Goal: Task Accomplishment & Management: Use online tool/utility

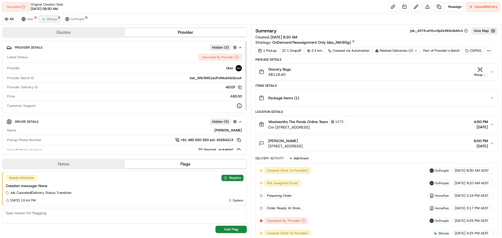
click at [53, 18] on span "Sherpa" at bounding box center [52, 19] width 10 height 4
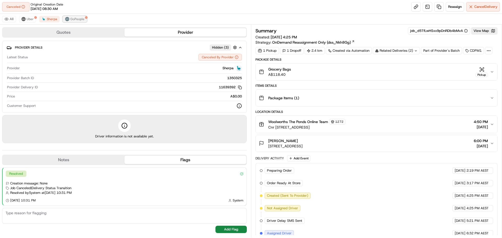
click at [71, 18] on span "GoPeople" at bounding box center [77, 19] width 14 height 4
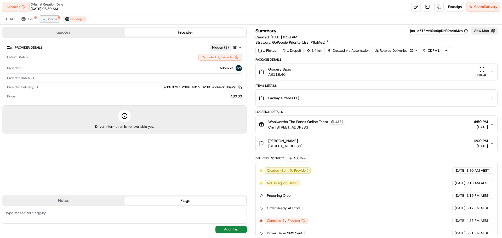
click at [44, 19] on img at bounding box center [44, 19] width 4 height 4
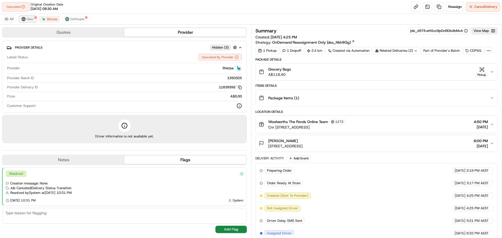
click at [35, 19] on button "Uber" at bounding box center [27, 19] width 17 height 6
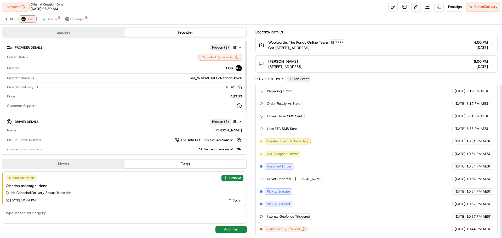
scroll to position [81, 0]
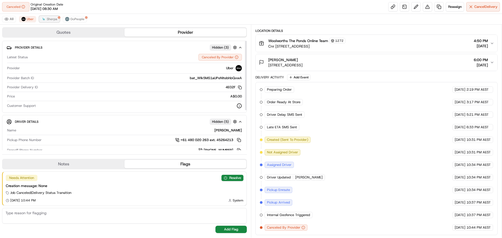
click at [53, 18] on span "Sherpa" at bounding box center [52, 19] width 10 height 4
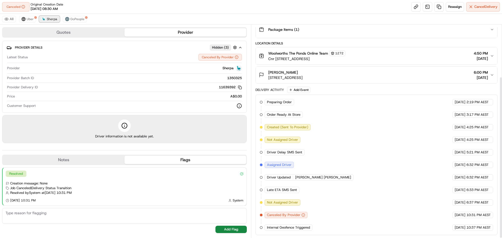
scroll to position [69, 0]
click at [84, 21] on button "GoPeople" at bounding box center [75, 19] width 24 height 6
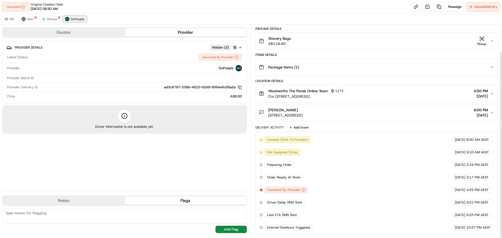
scroll to position [31, 0]
drag, startPoint x: 60, startPoint y: 18, endPoint x: 49, endPoint y: 22, distance: 11.8
click at [58, 19] on div "All Uber Sherpa GoPeople" at bounding box center [251, 19] width 502 height 11
click at [49, 22] on button "Sherpa" at bounding box center [49, 19] width 20 height 6
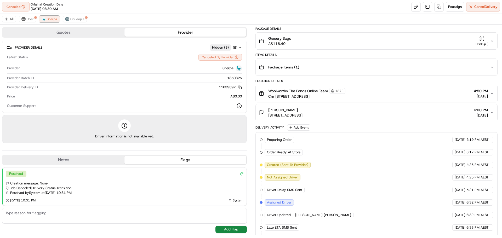
scroll to position [69, 0]
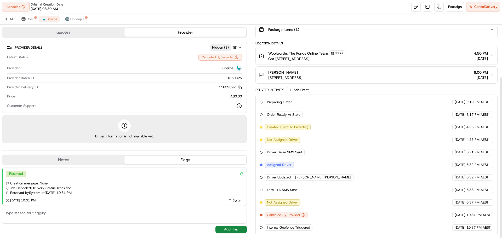
click at [37, 19] on div "All Uber Sherpa GoPeople" at bounding box center [251, 19] width 502 height 11
click at [36, 19] on div "All Uber Sherpa GoPeople" at bounding box center [251, 19] width 502 height 11
click at [34, 19] on button "Uber" at bounding box center [27, 19] width 17 height 6
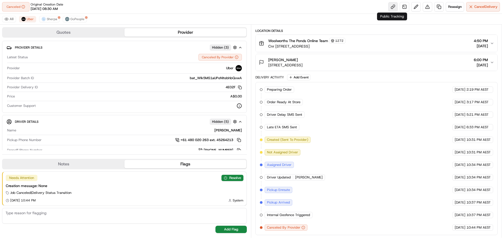
click at [396, 9] on link at bounding box center [393, 6] width 9 height 9
click at [52, 21] on button "Sherpa" at bounding box center [49, 19] width 20 height 6
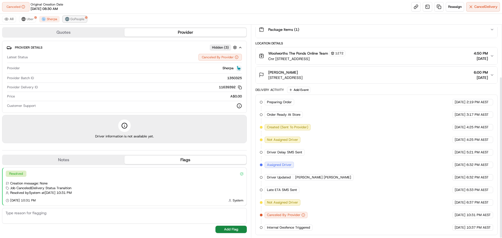
click at [71, 19] on span "GoPeople" at bounding box center [77, 19] width 14 height 4
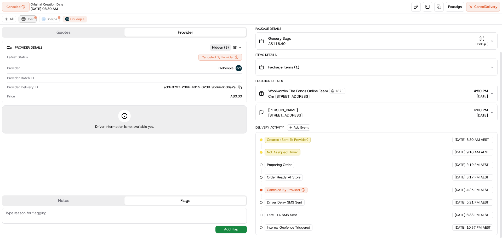
click at [33, 20] on span "Uber" at bounding box center [30, 19] width 7 height 4
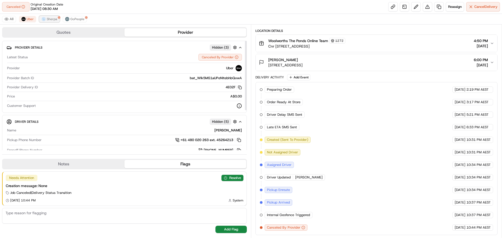
click at [54, 21] on button "Sherpa" at bounding box center [49, 19] width 20 height 6
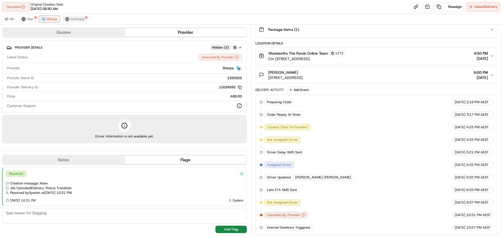
scroll to position [69, 0]
click at [71, 21] on span "GoPeople" at bounding box center [77, 19] width 14 height 4
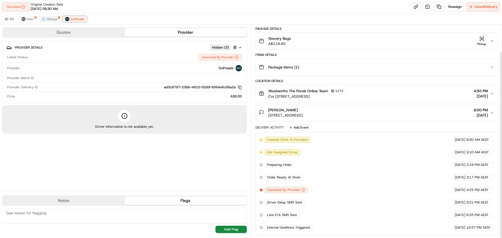
scroll to position [31, 0]
click at [47, 23] on div "All Uber Sherpa GoPeople" at bounding box center [251, 19] width 502 height 11
click at [31, 20] on span "Uber" at bounding box center [30, 19] width 7 height 4
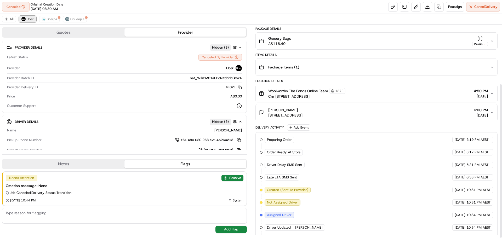
scroll to position [81, 0]
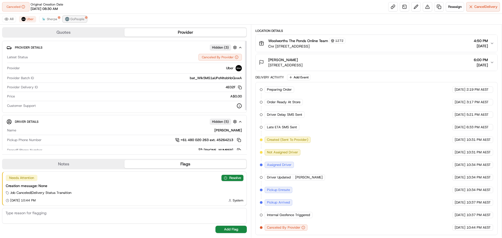
click at [76, 17] on span "GoPeople" at bounding box center [77, 19] width 14 height 4
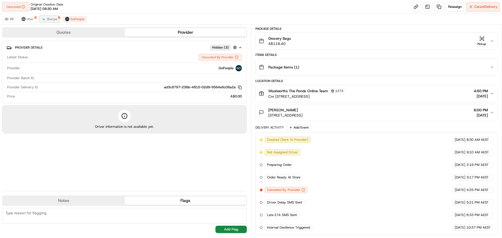
click at [58, 21] on button "Sherpa" at bounding box center [49, 19] width 20 height 6
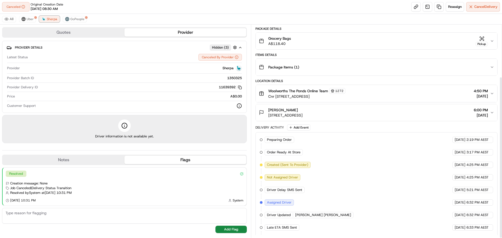
scroll to position [69, 0]
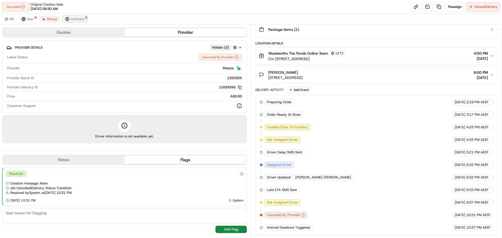
click at [79, 17] on span "GoPeople" at bounding box center [77, 19] width 14 height 4
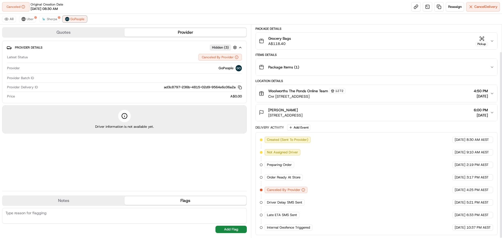
scroll to position [31, 0]
click at [56, 18] on span "Sherpa" at bounding box center [52, 19] width 10 height 4
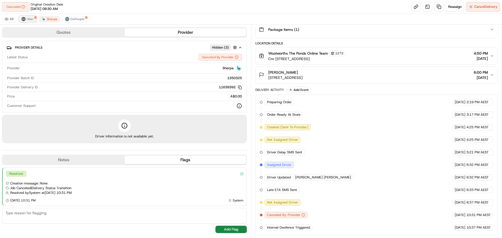
click at [34, 22] on button "Uber" at bounding box center [27, 19] width 17 height 6
